Goal: Information Seeking & Learning: Check status

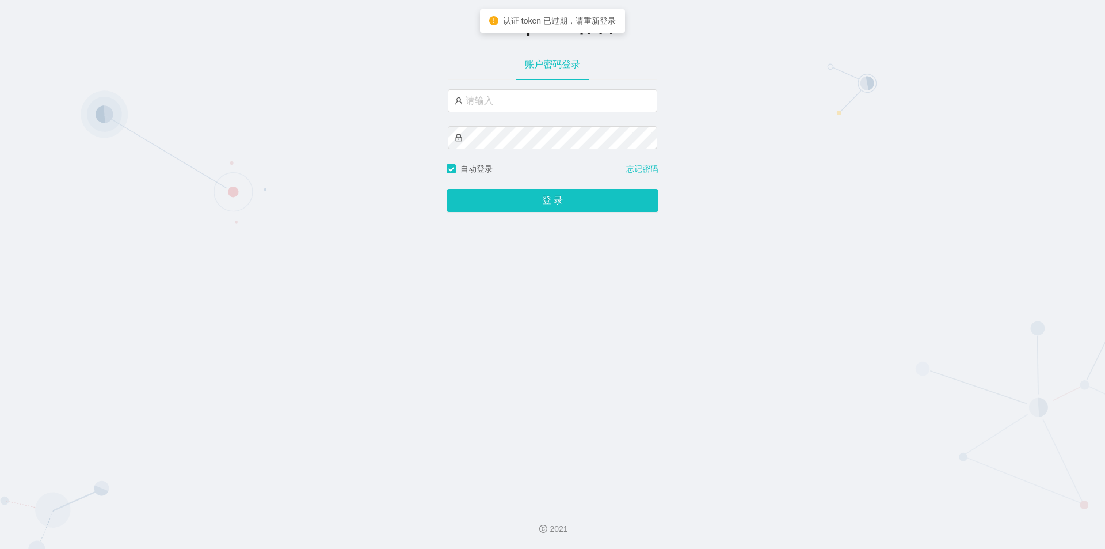
type input "jishu"
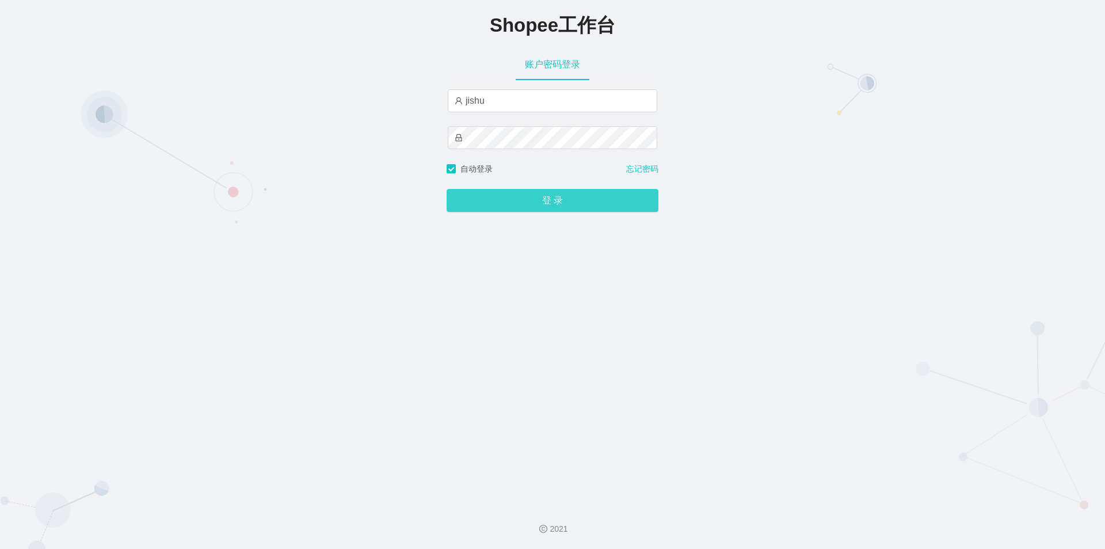
click at [522, 192] on button "登 录" at bounding box center [553, 200] width 212 height 23
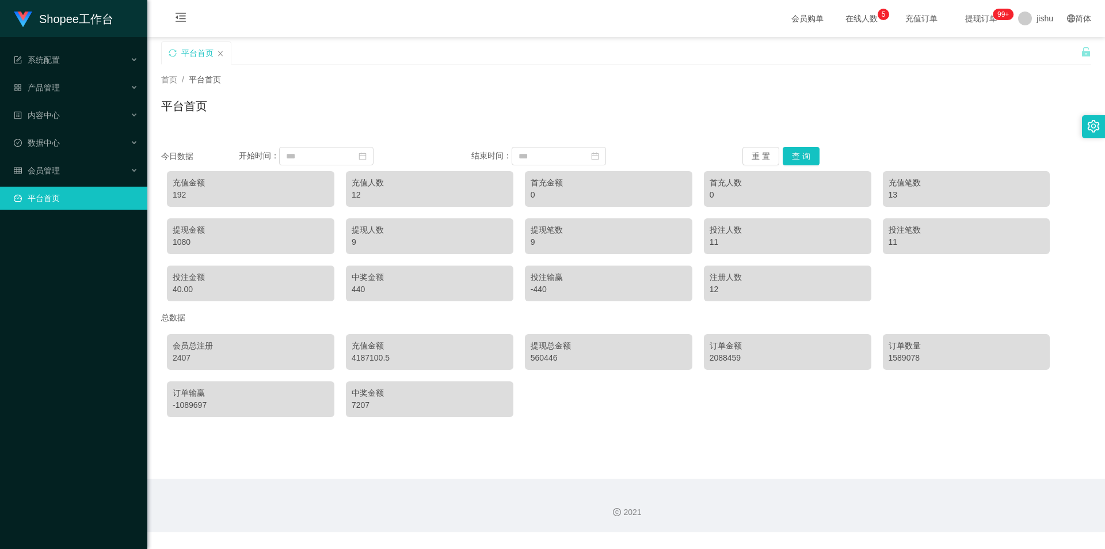
drag, startPoint x: 932, startPoint y: 2, endPoint x: 397, endPoint y: 118, distance: 547.3
click at [406, 119] on div "平台首页" at bounding box center [626, 110] width 930 height 26
click at [69, 173] on div "会员管理" at bounding box center [73, 170] width 147 height 23
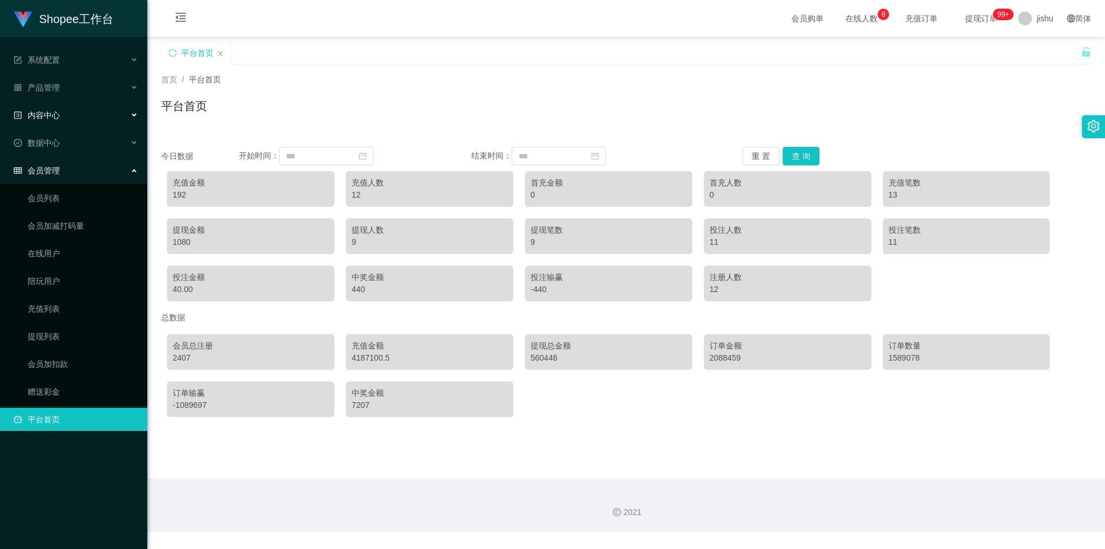
click at [77, 117] on div "内容中心" at bounding box center [73, 115] width 147 height 23
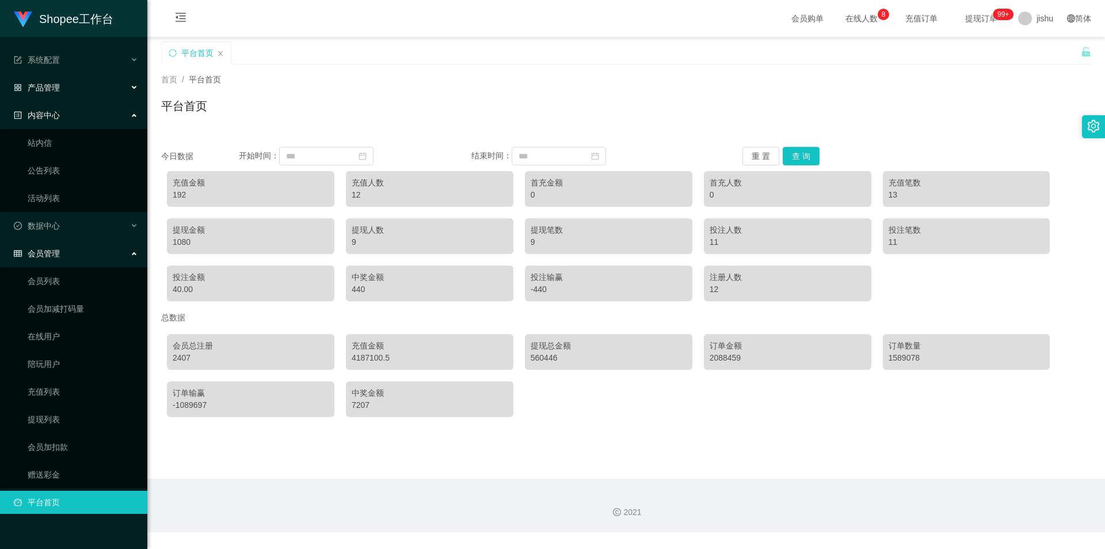
click at [77, 79] on div "产品管理" at bounding box center [73, 87] width 147 height 23
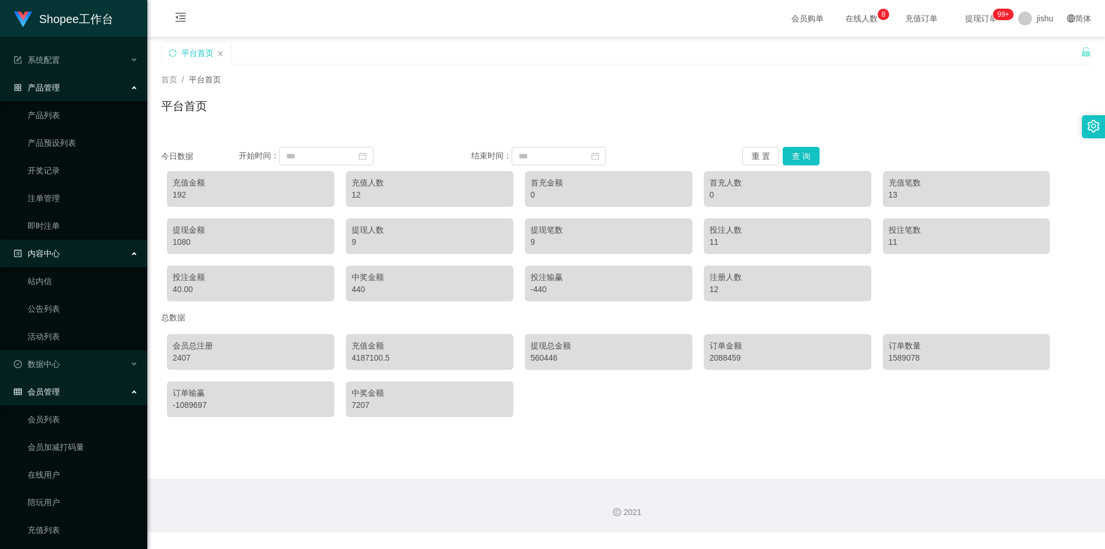
click at [77, 79] on div "产品管理" at bounding box center [73, 87] width 147 height 23
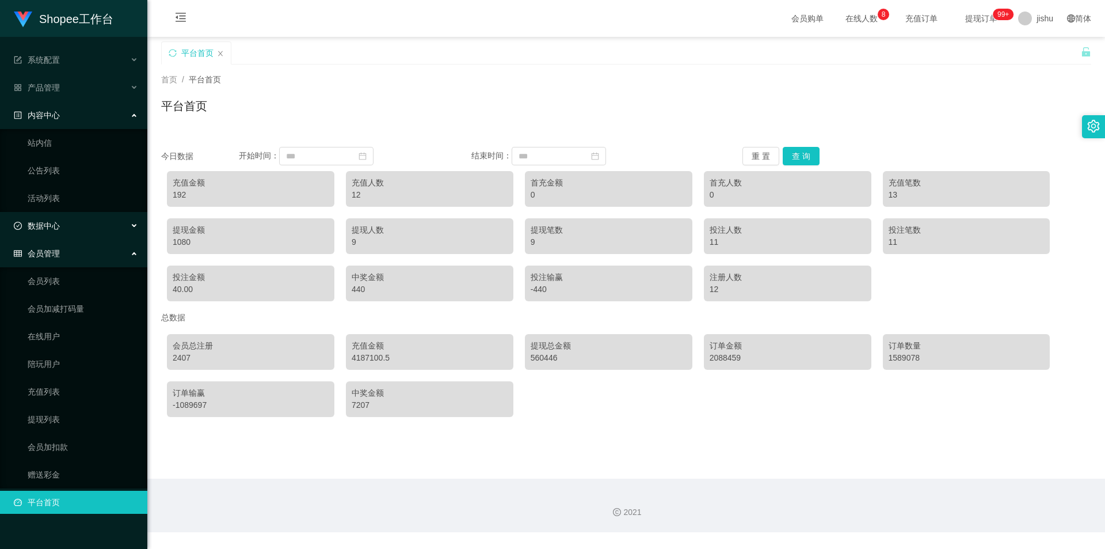
click at [56, 217] on div "数据中心" at bounding box center [73, 225] width 147 height 23
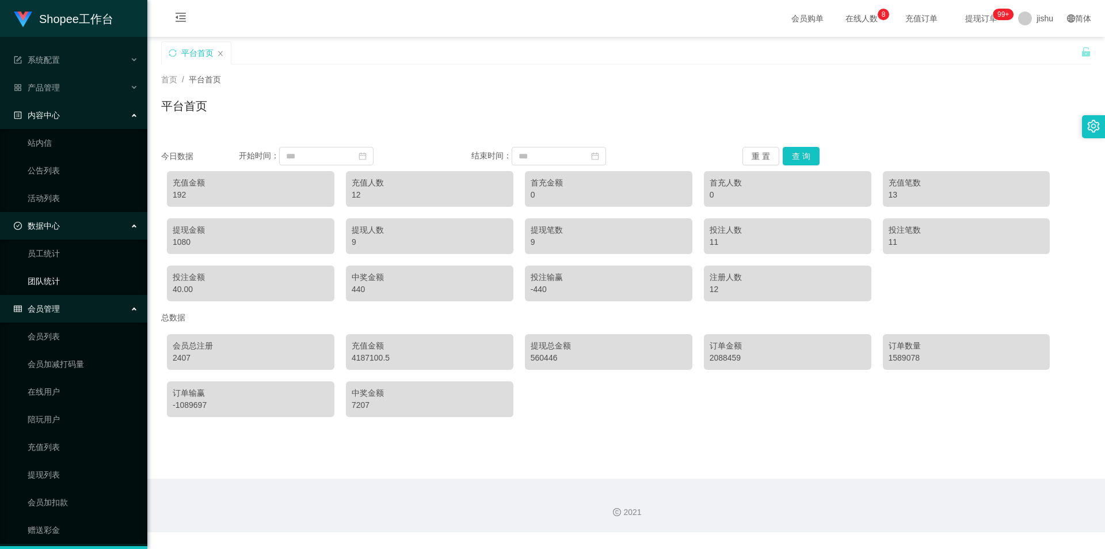
click at [56, 282] on link "团队统计" at bounding box center [83, 280] width 111 height 23
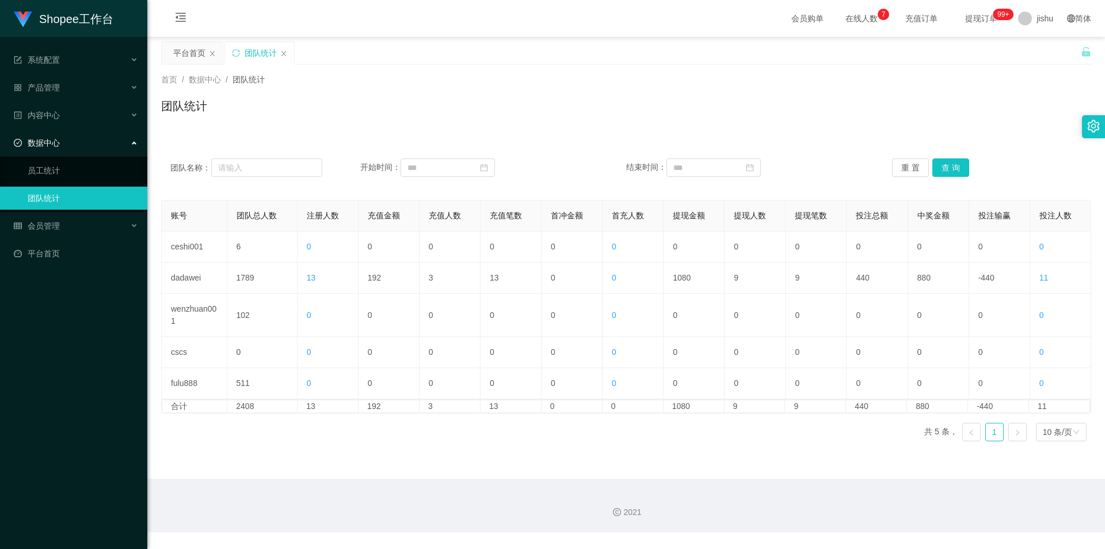
click at [1016, 432] on icon "图标: right" at bounding box center [1017, 432] width 3 height 6
click at [52, 170] on link "员工统计" at bounding box center [83, 170] width 111 height 23
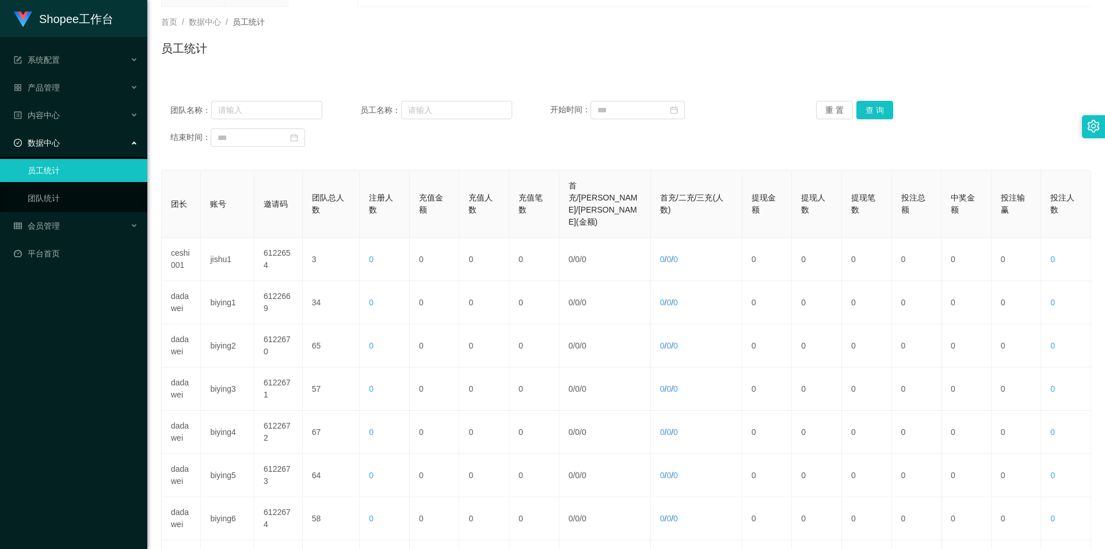
scroll to position [259, 0]
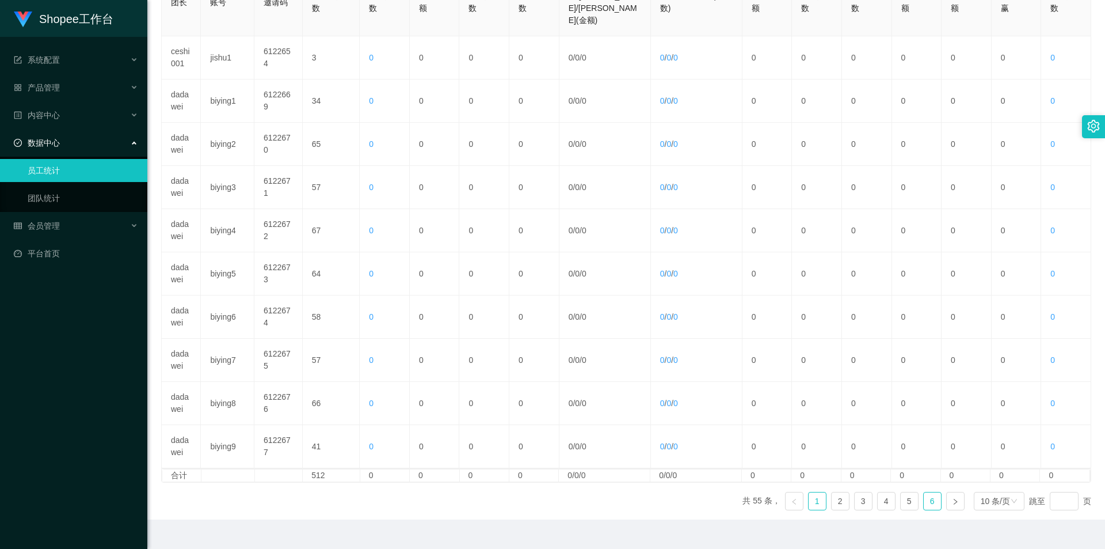
click at [930, 492] on link "6" at bounding box center [932, 500] width 17 height 17
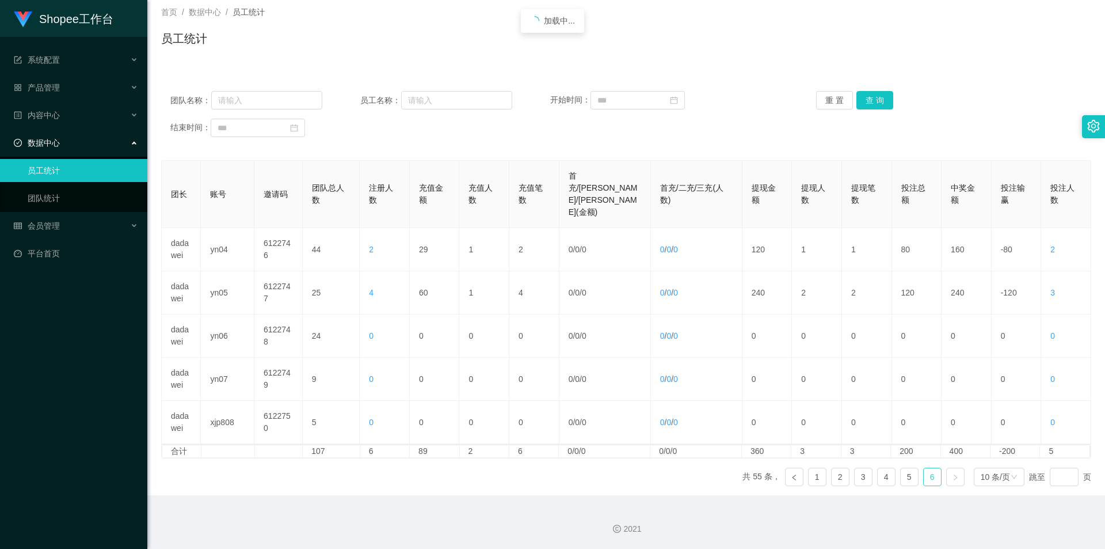
scroll to position [43, 0]
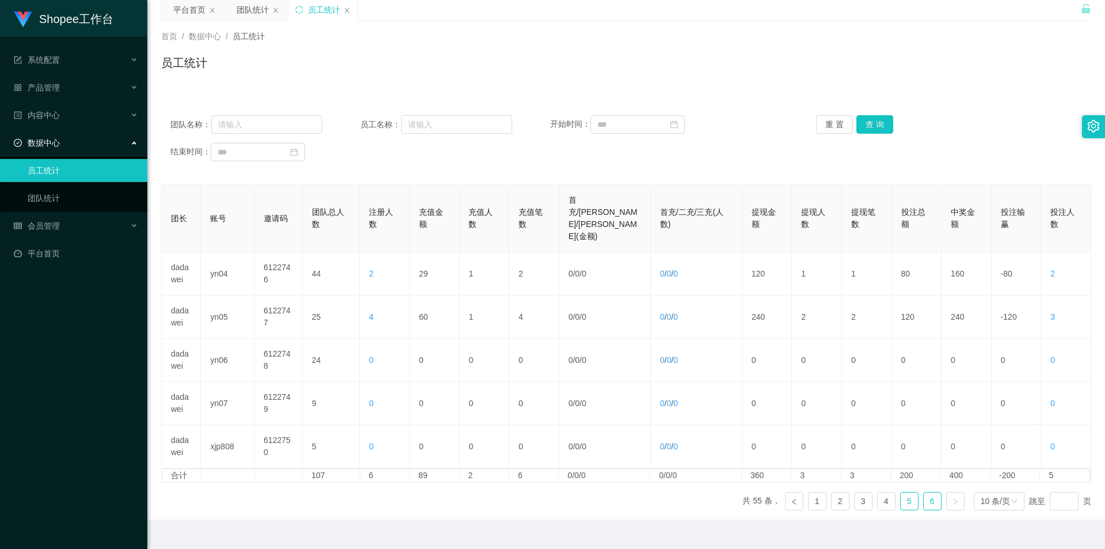
click at [901, 492] on link "5" at bounding box center [909, 500] width 17 height 17
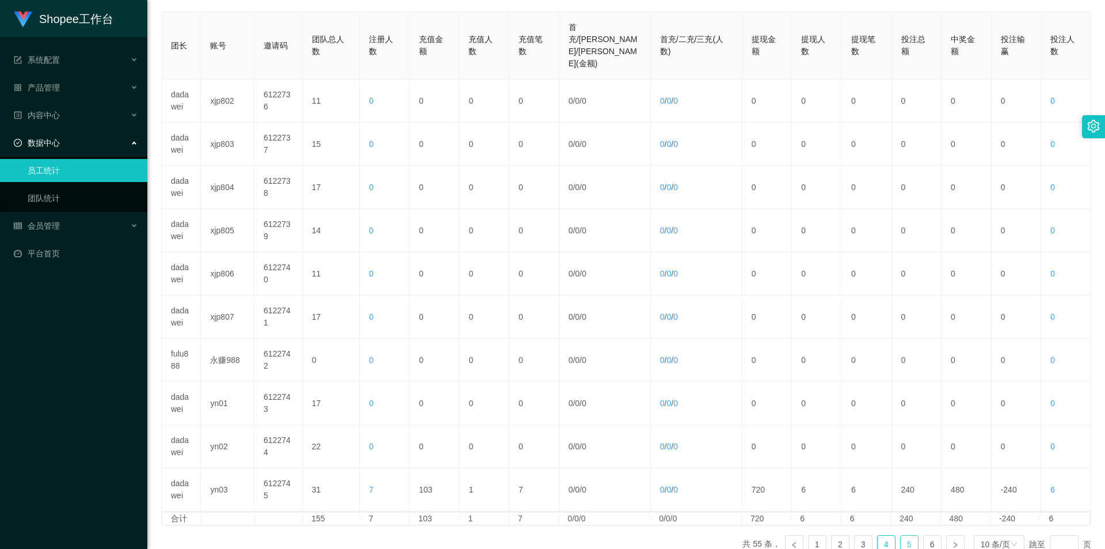
scroll to position [259, 0]
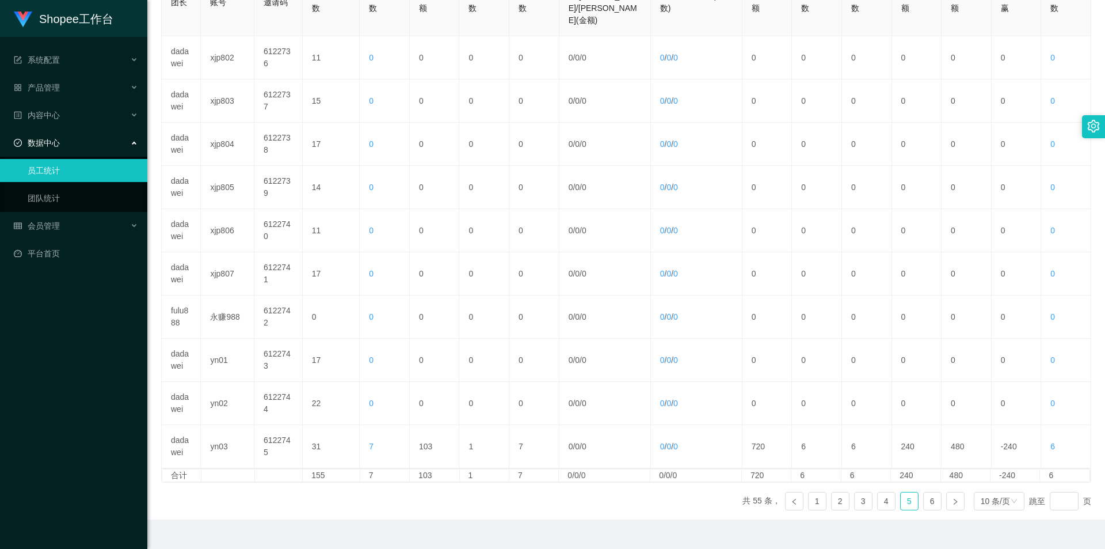
click at [867, 492] on ul "共 55 条， 1 2 3 4 5 6 10 条/页 跳至 页" at bounding box center [917, 501] width 349 height 18
click at [863, 492] on link "3" at bounding box center [863, 500] width 17 height 17
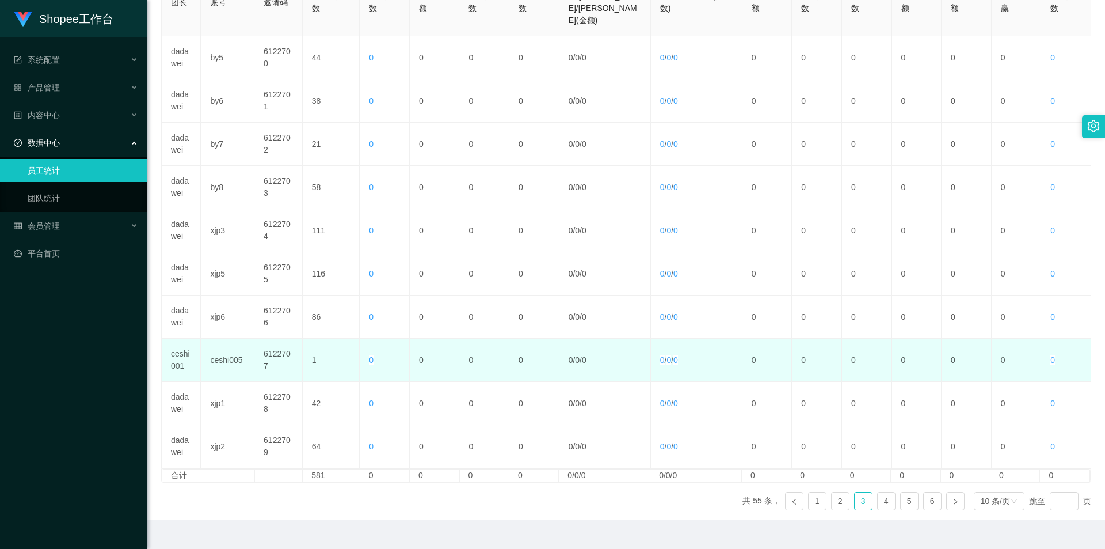
click at [280, 339] on td "6122707" at bounding box center [278, 360] width 48 height 43
copy td "6122707"
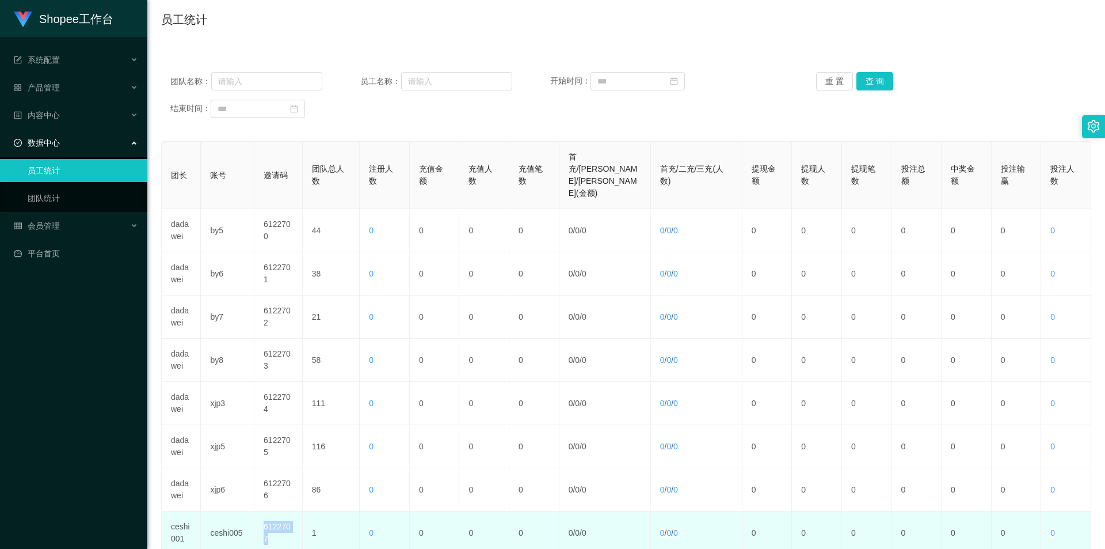
scroll to position [144, 0]
